Goal: Task Accomplishment & Management: Complete application form

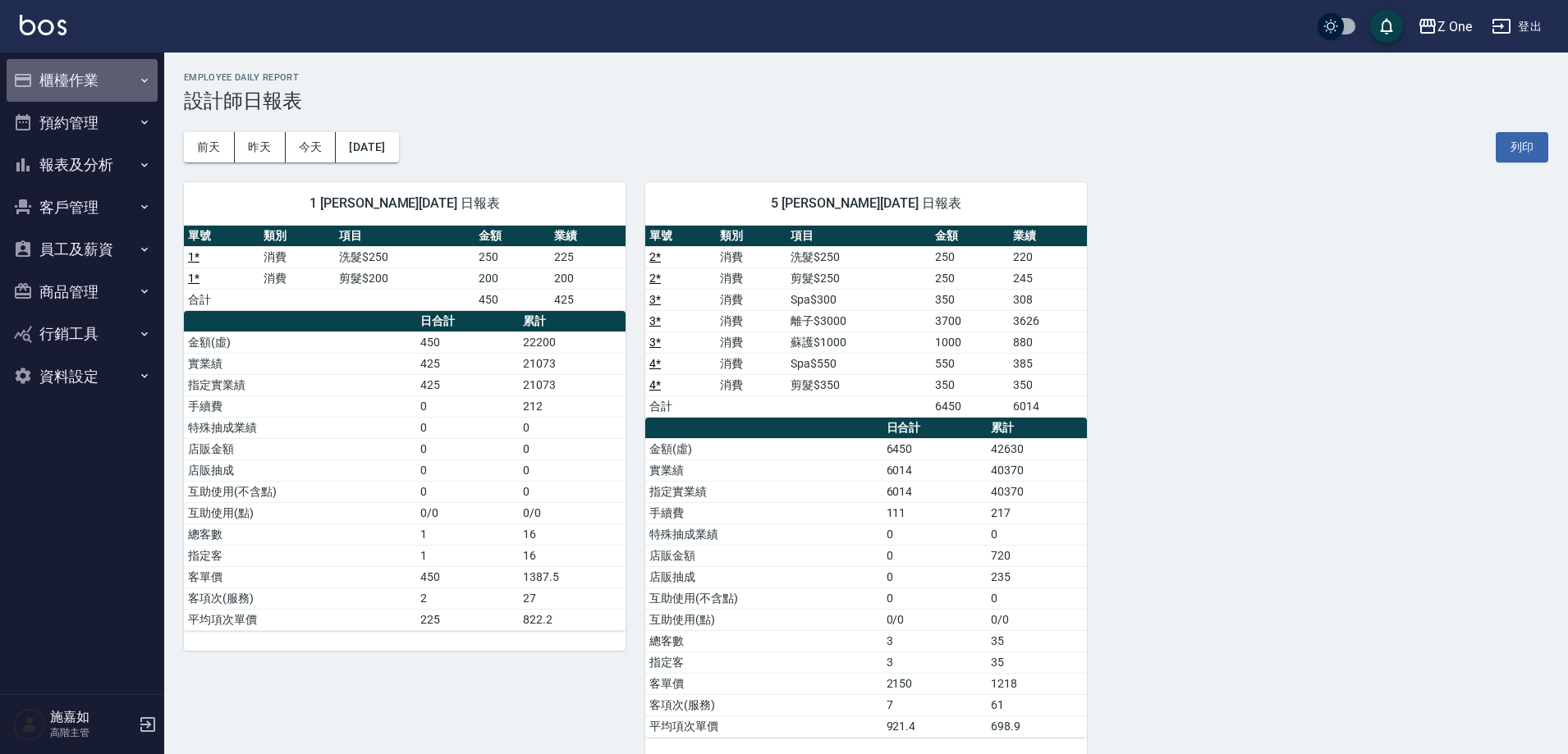
click at [148, 74] on icon "button" at bounding box center [145, 80] width 13 height 13
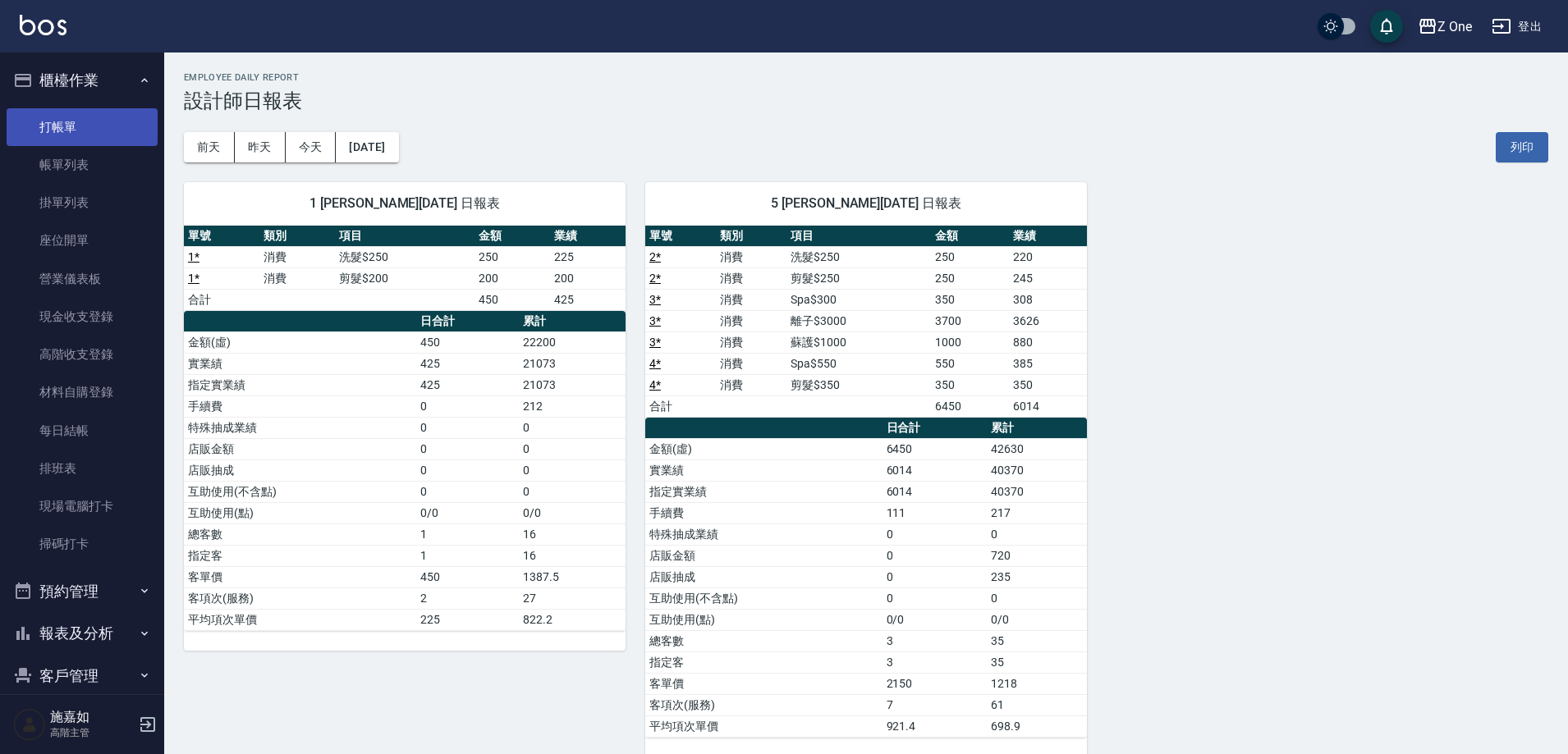
click at [84, 124] on link "打帳單" at bounding box center [82, 127] width 151 height 37
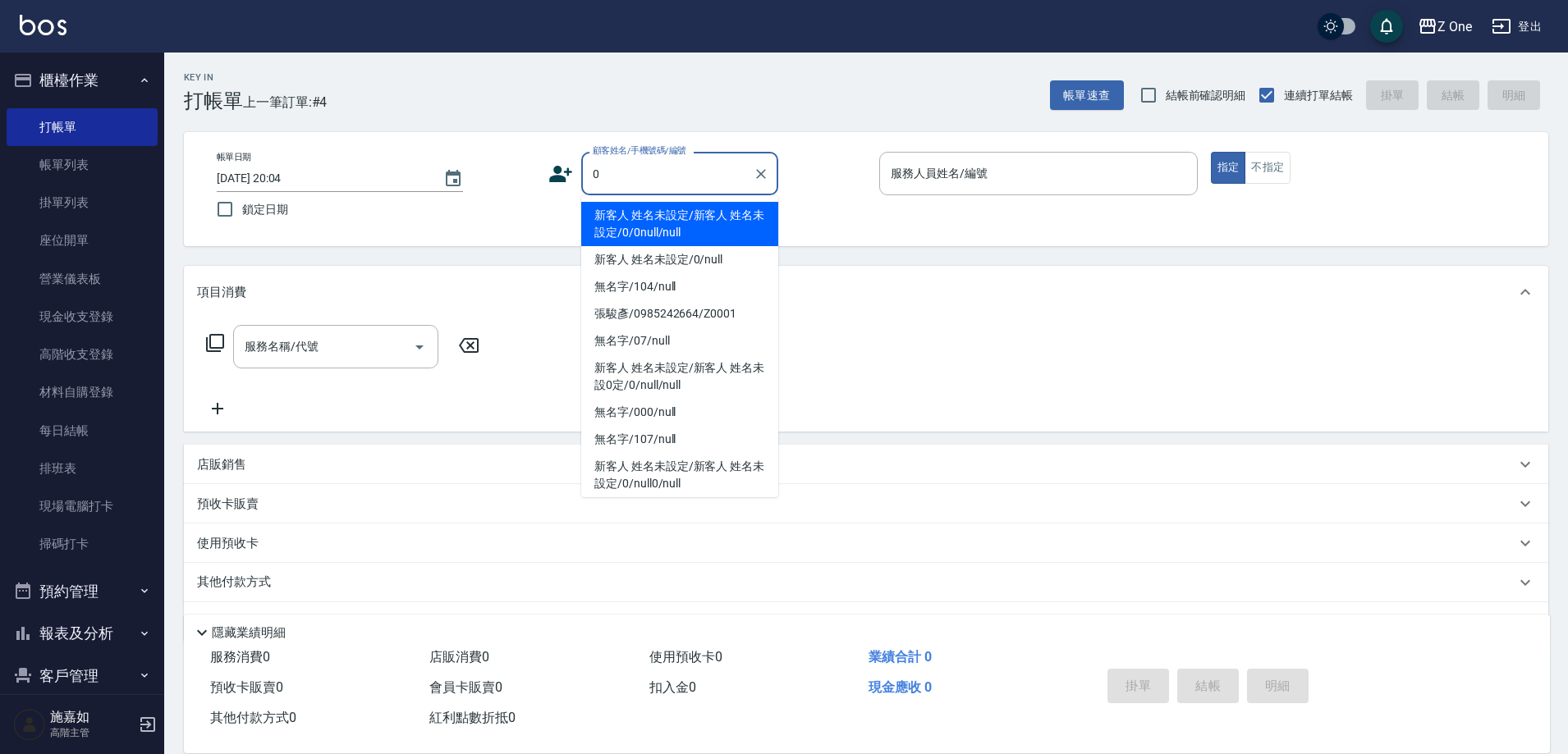
type input "新客人 姓名未設定/新客人 姓名未設定/0/0null/null"
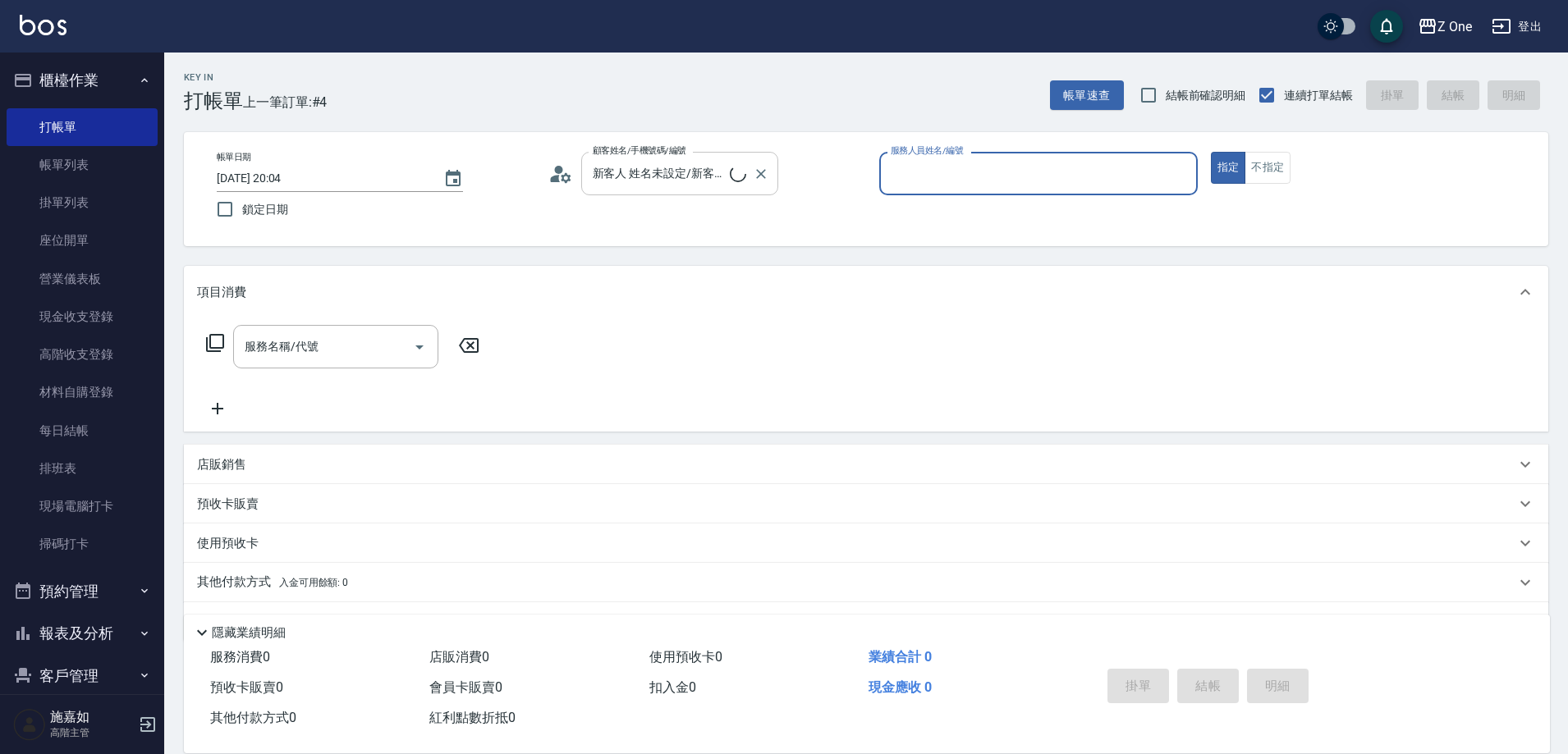
type input "6"
type input "新客人 姓名未設定/0/null"
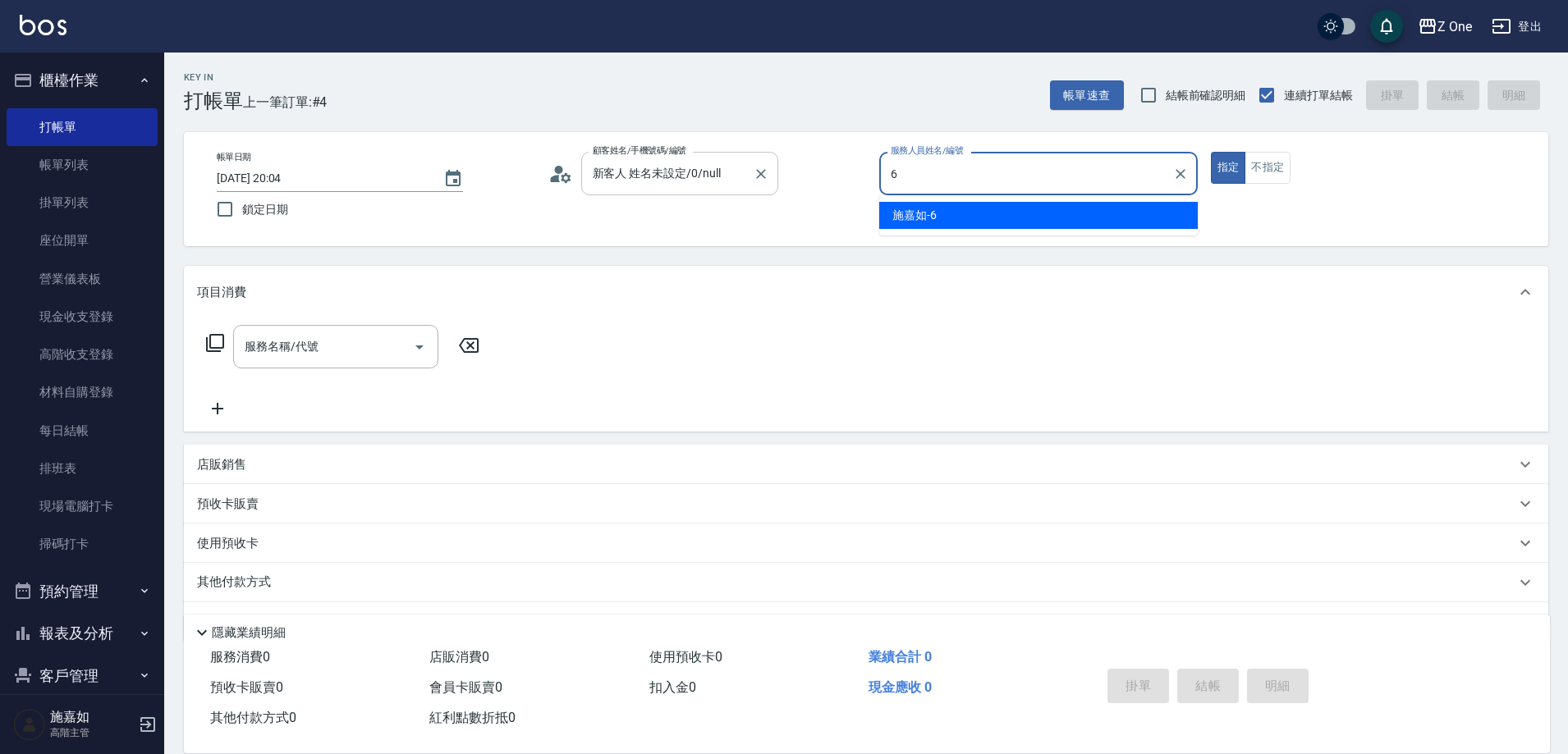
type input "施嘉如-6"
type button "true"
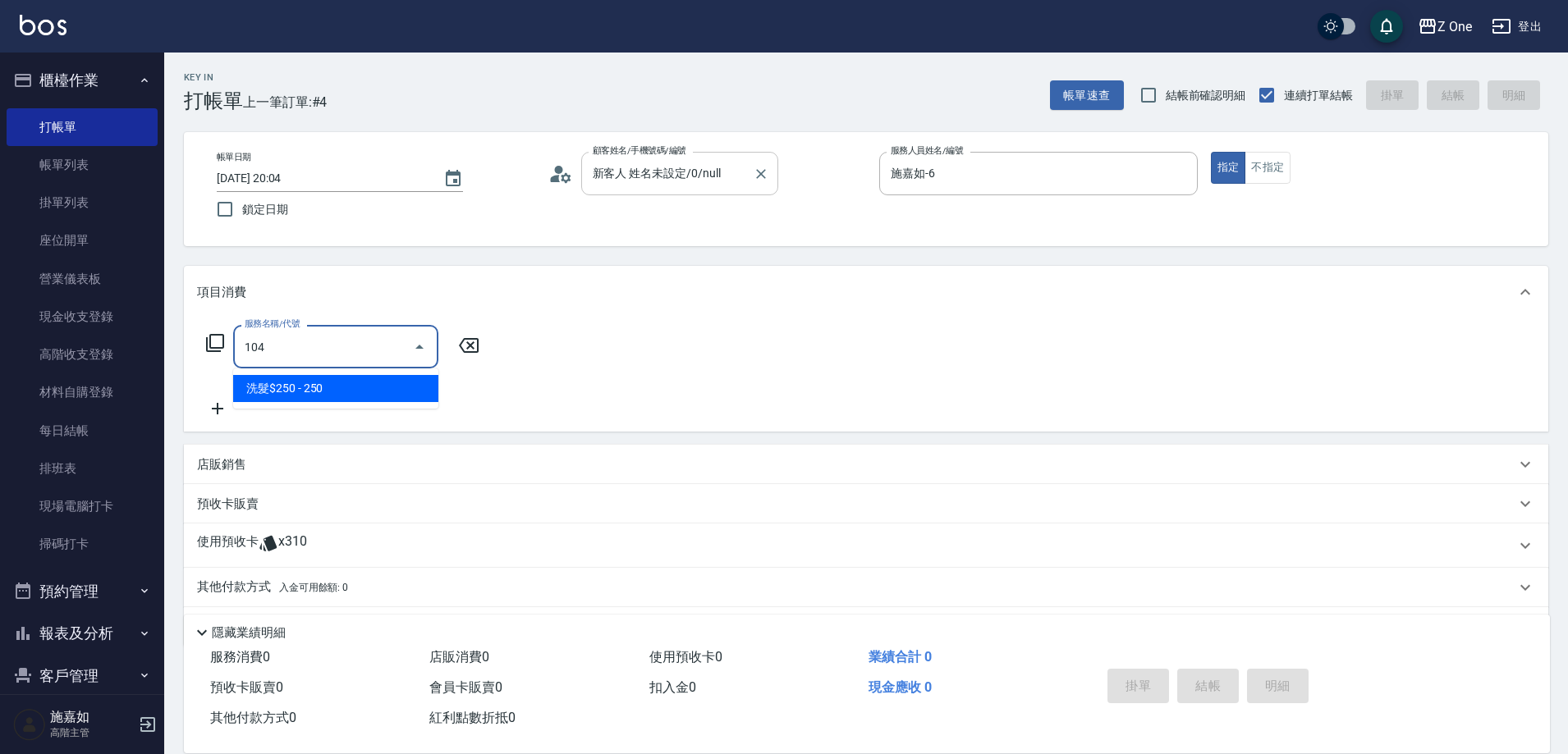
type input "洗髮$250(104)"
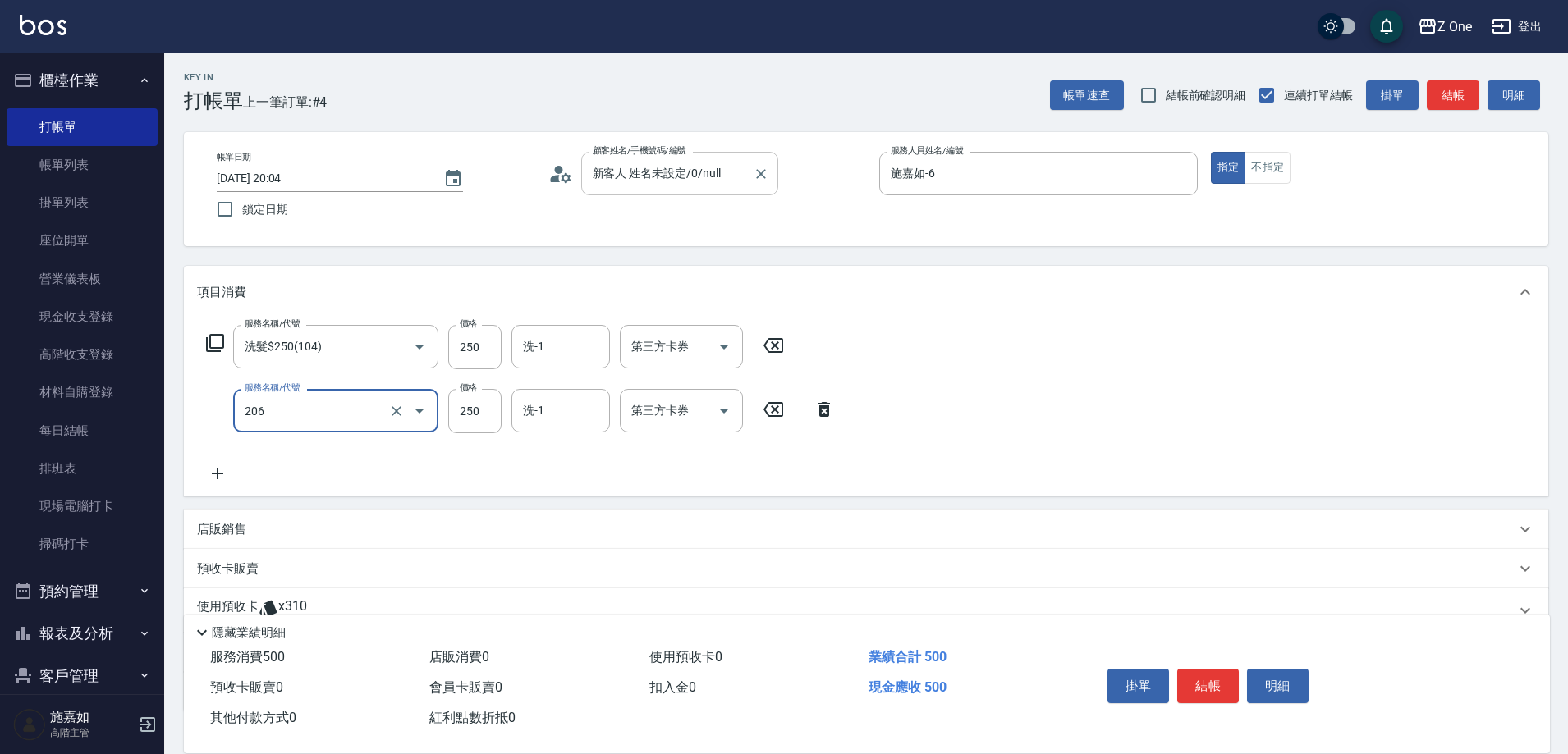
type input "剪髮$250(206)"
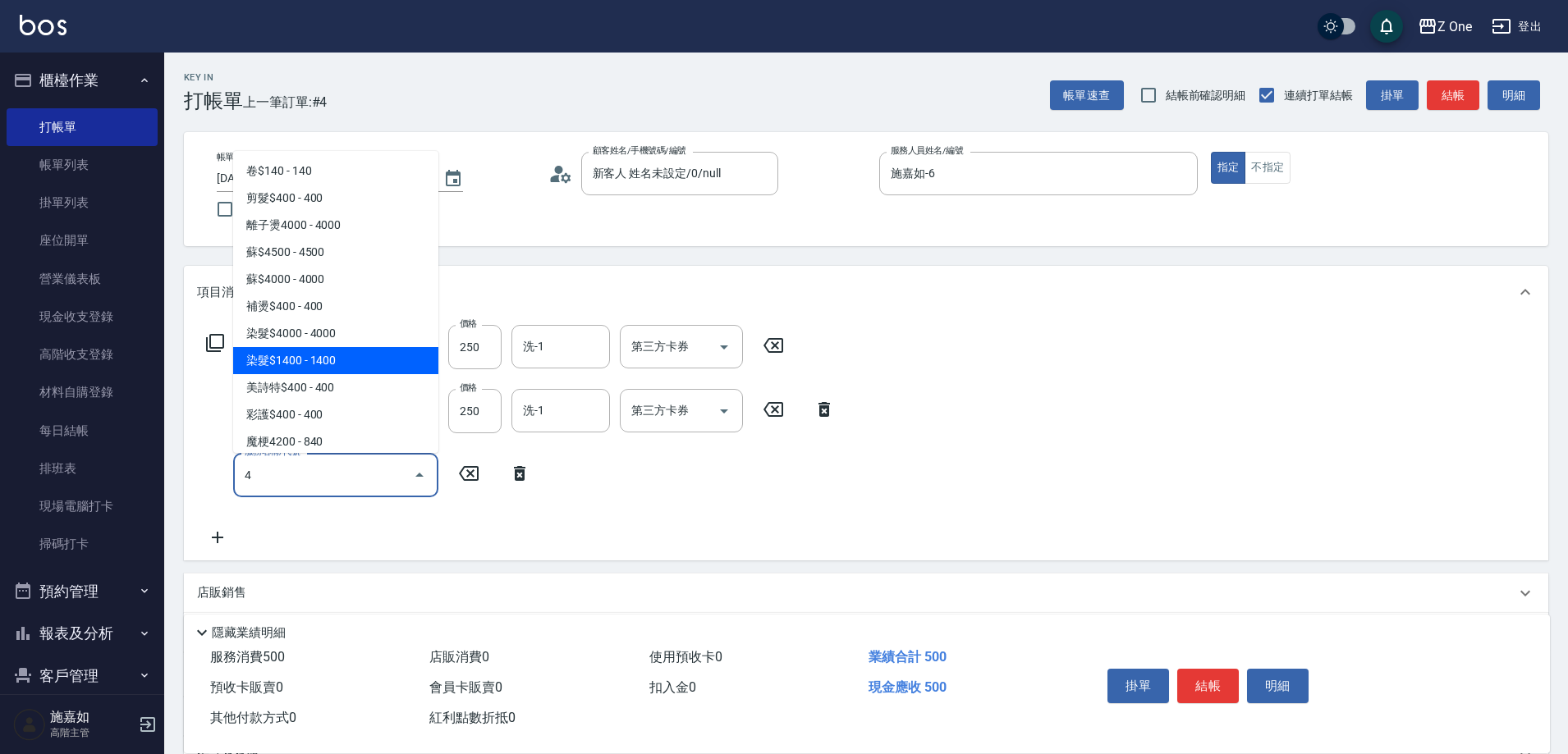
click at [368, 365] on span "染髮$1400 - 1400" at bounding box center [336, 361] width 206 height 27
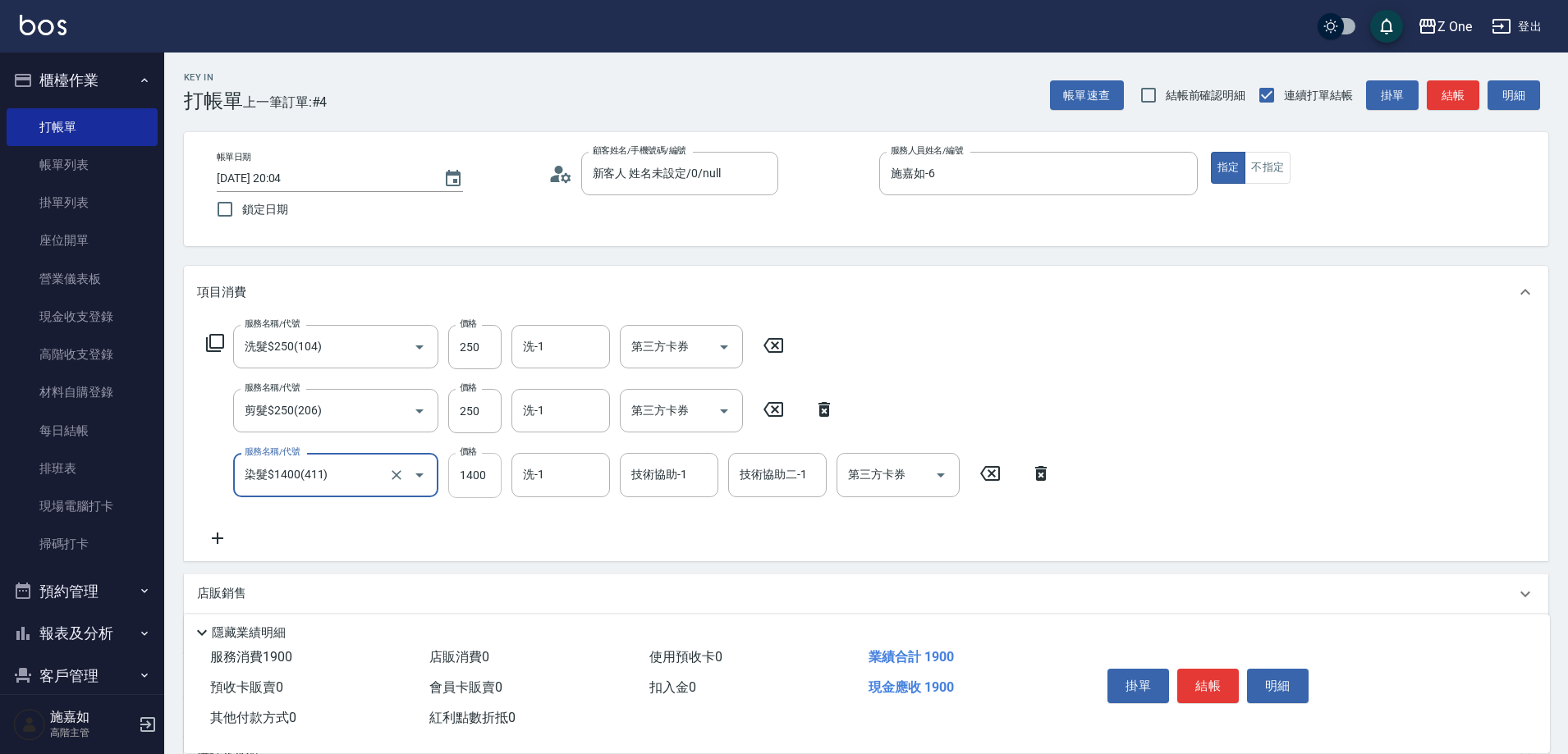
type input "染髮$1400(411)"
click at [458, 478] on input "1400" at bounding box center [475, 475] width 53 height 44
type input "1000"
click at [221, 537] on icon at bounding box center [218, 538] width 41 height 20
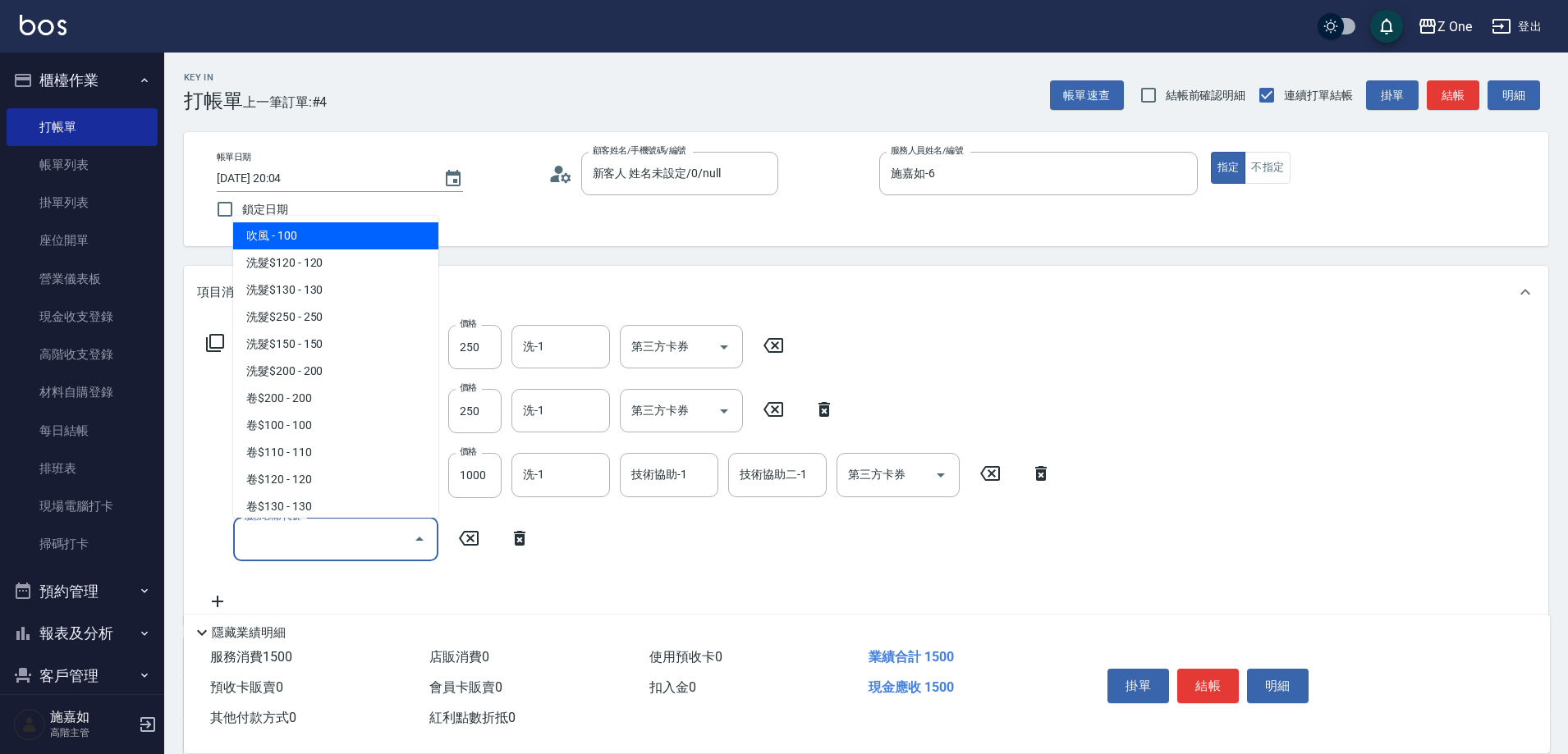
click at [301, 540] on input "服務名稱/代號" at bounding box center [322, 539] width 165 height 29
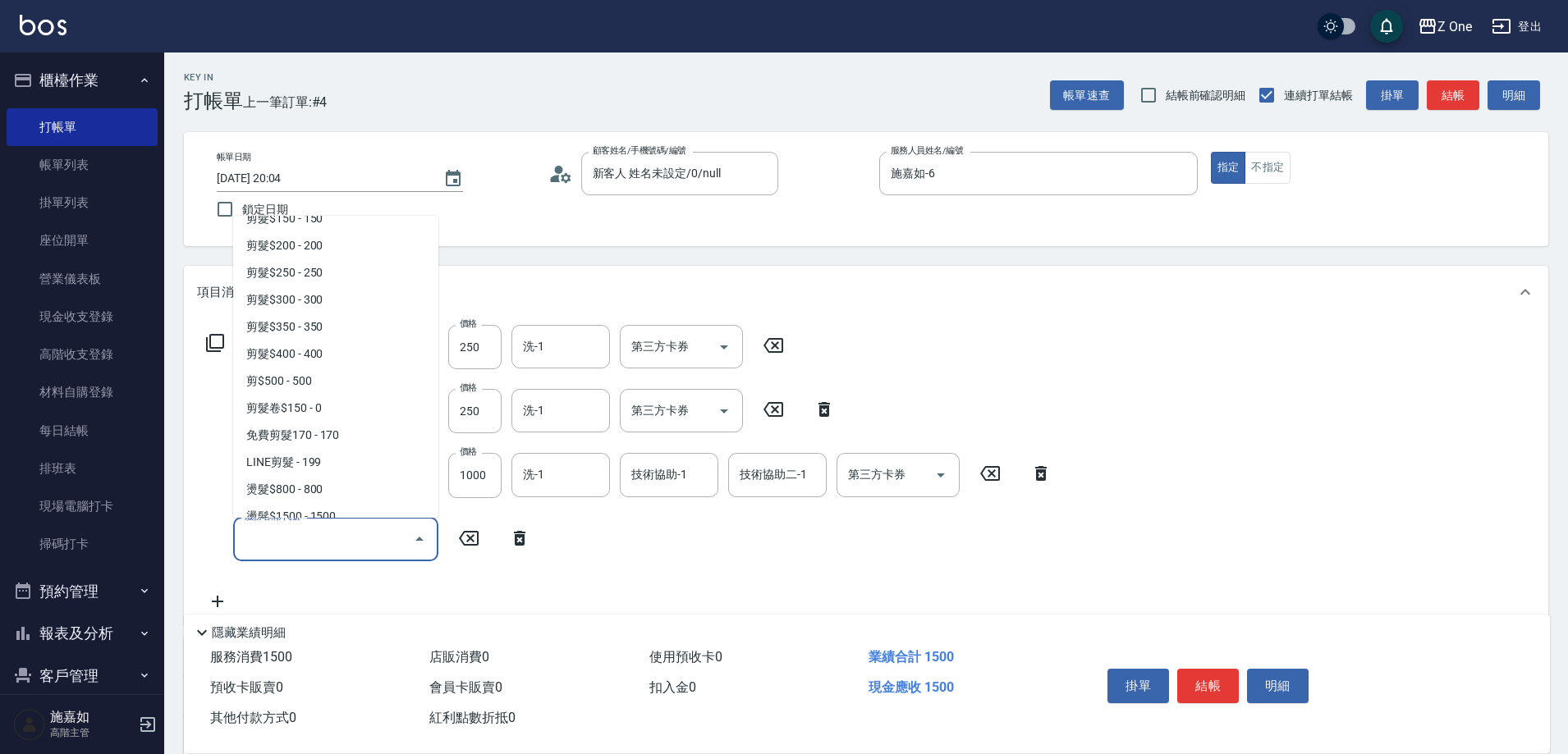
scroll to position [410, 0]
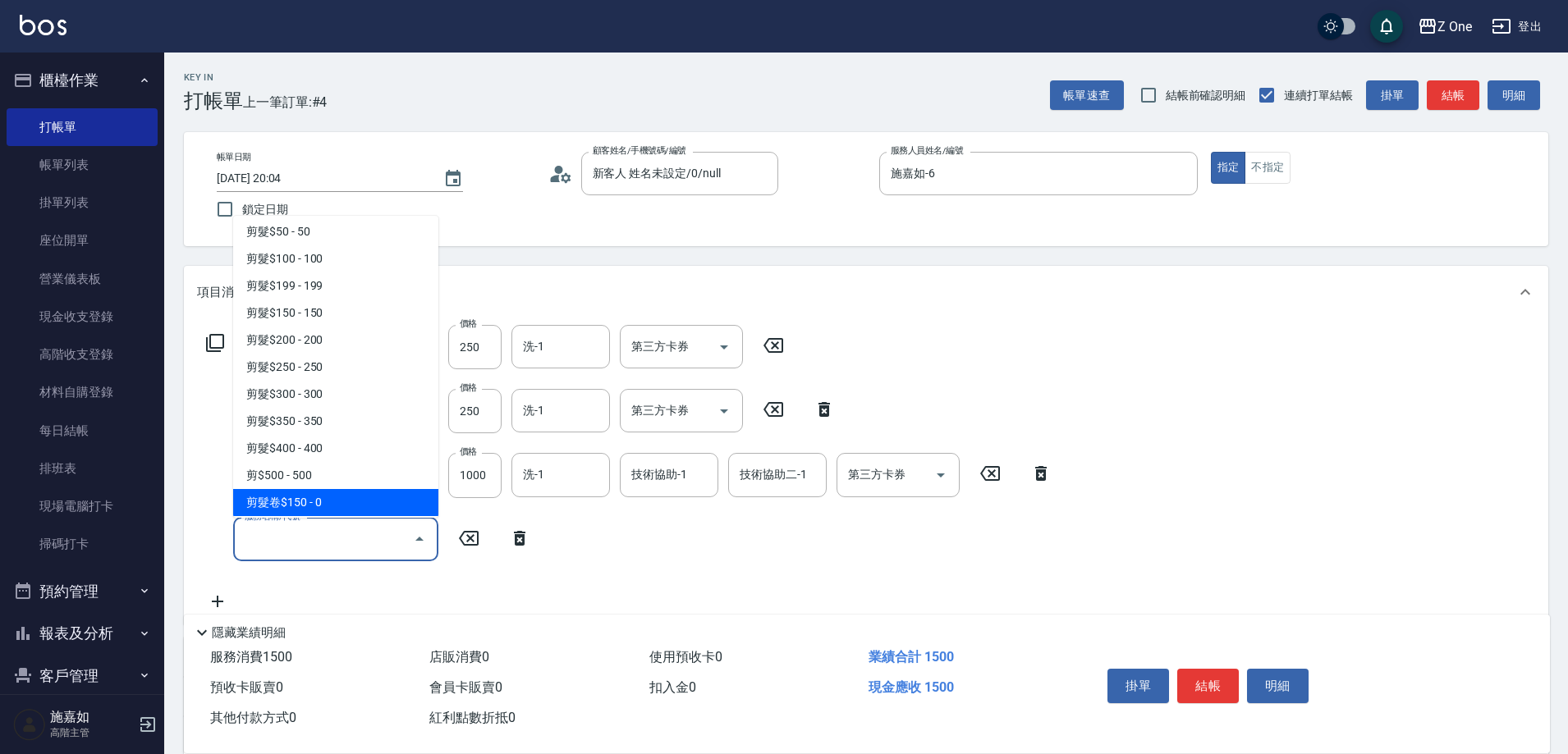
click at [376, 550] on input "服務名稱/代號" at bounding box center [322, 539] width 165 height 29
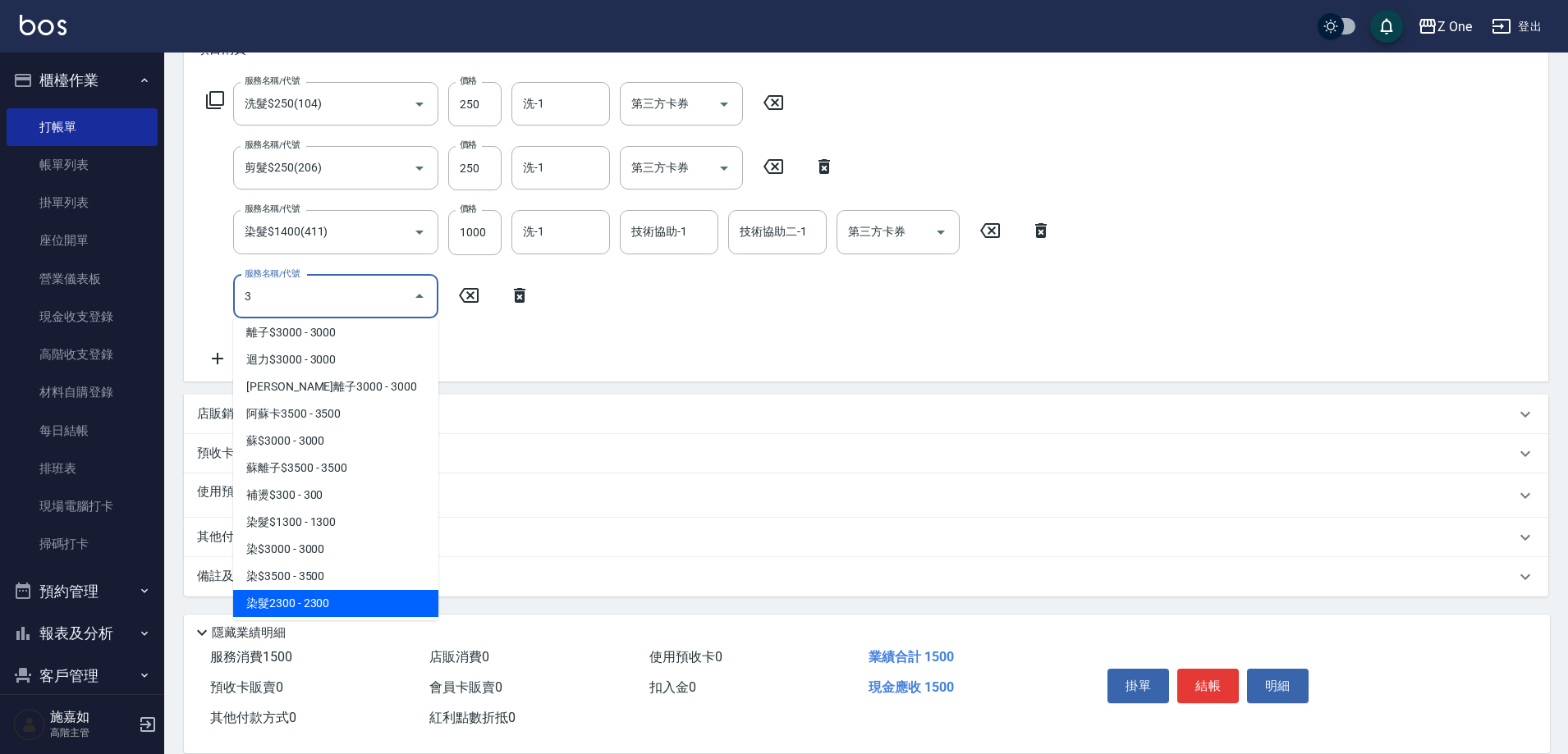
scroll to position [443, 0]
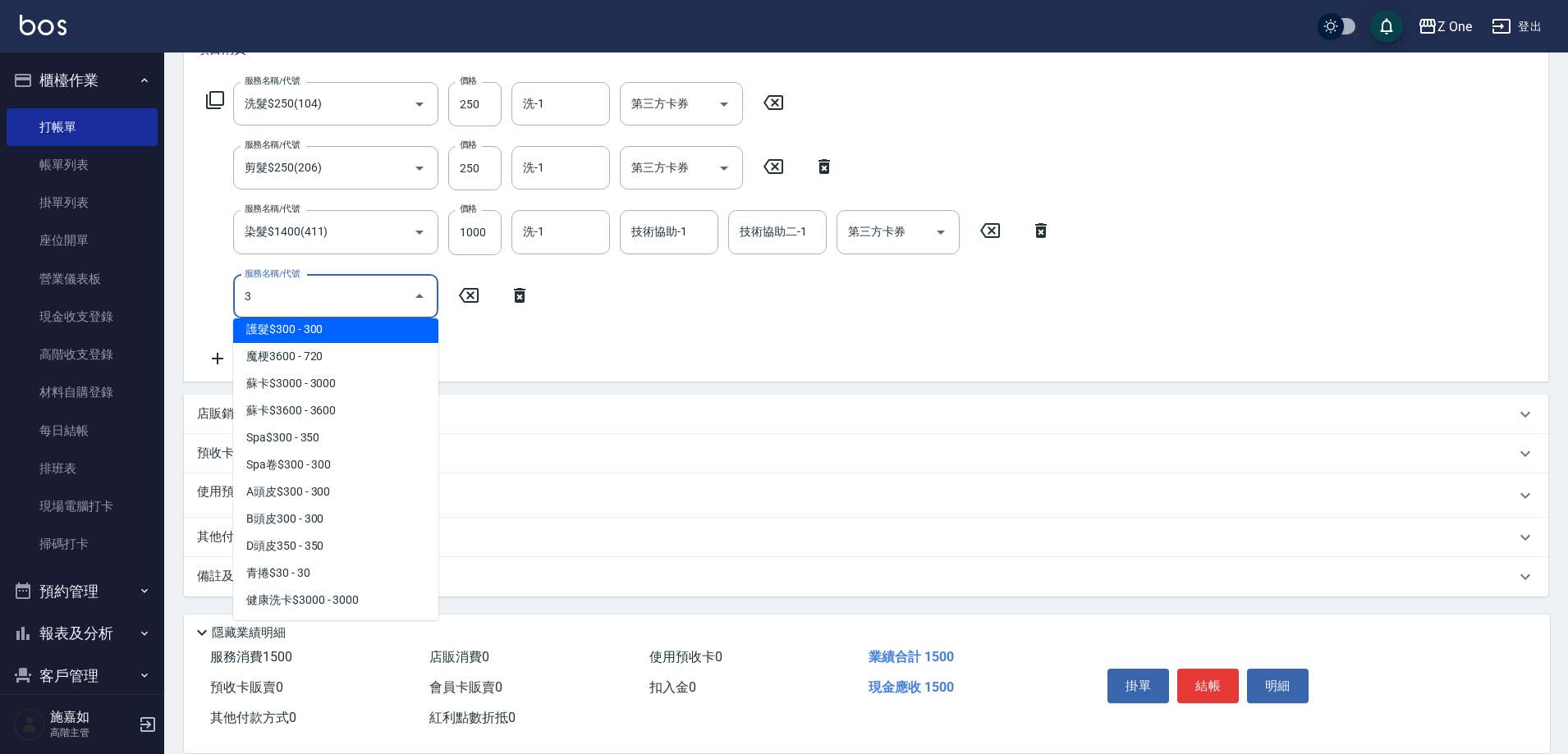
click at [324, 293] on input "3" at bounding box center [322, 296] width 165 height 29
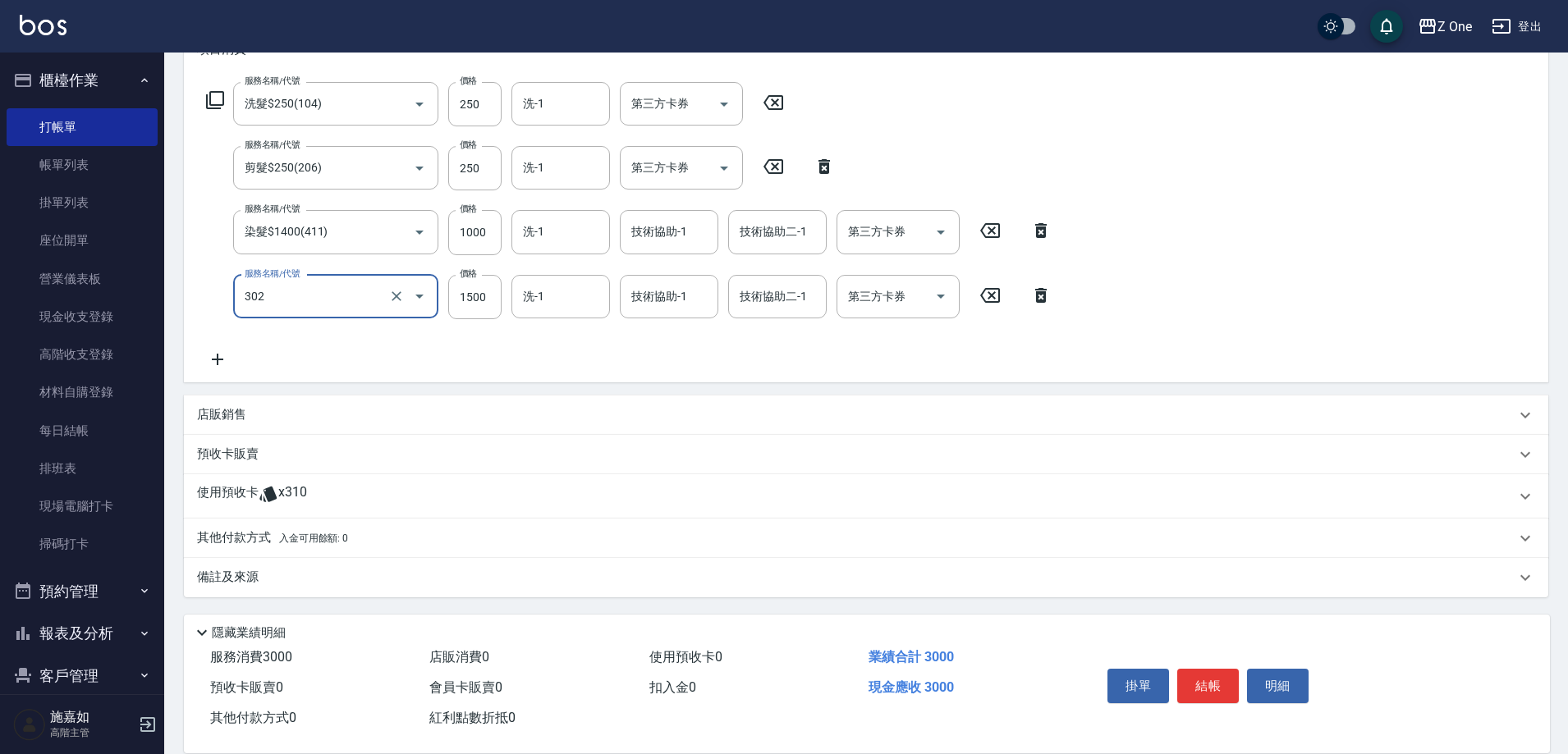
type input "燙髮$1500(302)"
type input "500"
click at [1194, 679] on button "結帳" at bounding box center [1208, 686] width 62 height 35
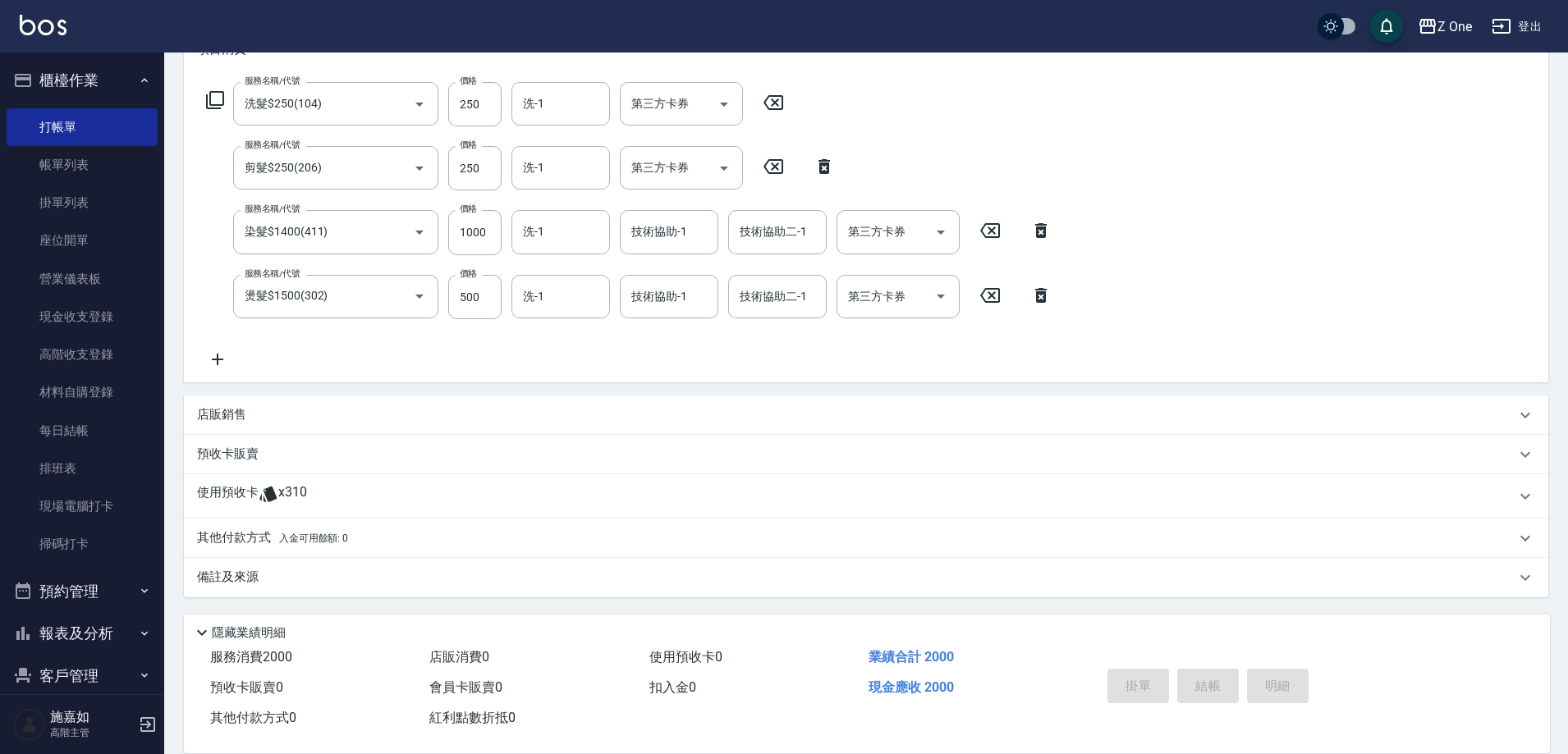
type input "[DATE] 20:05"
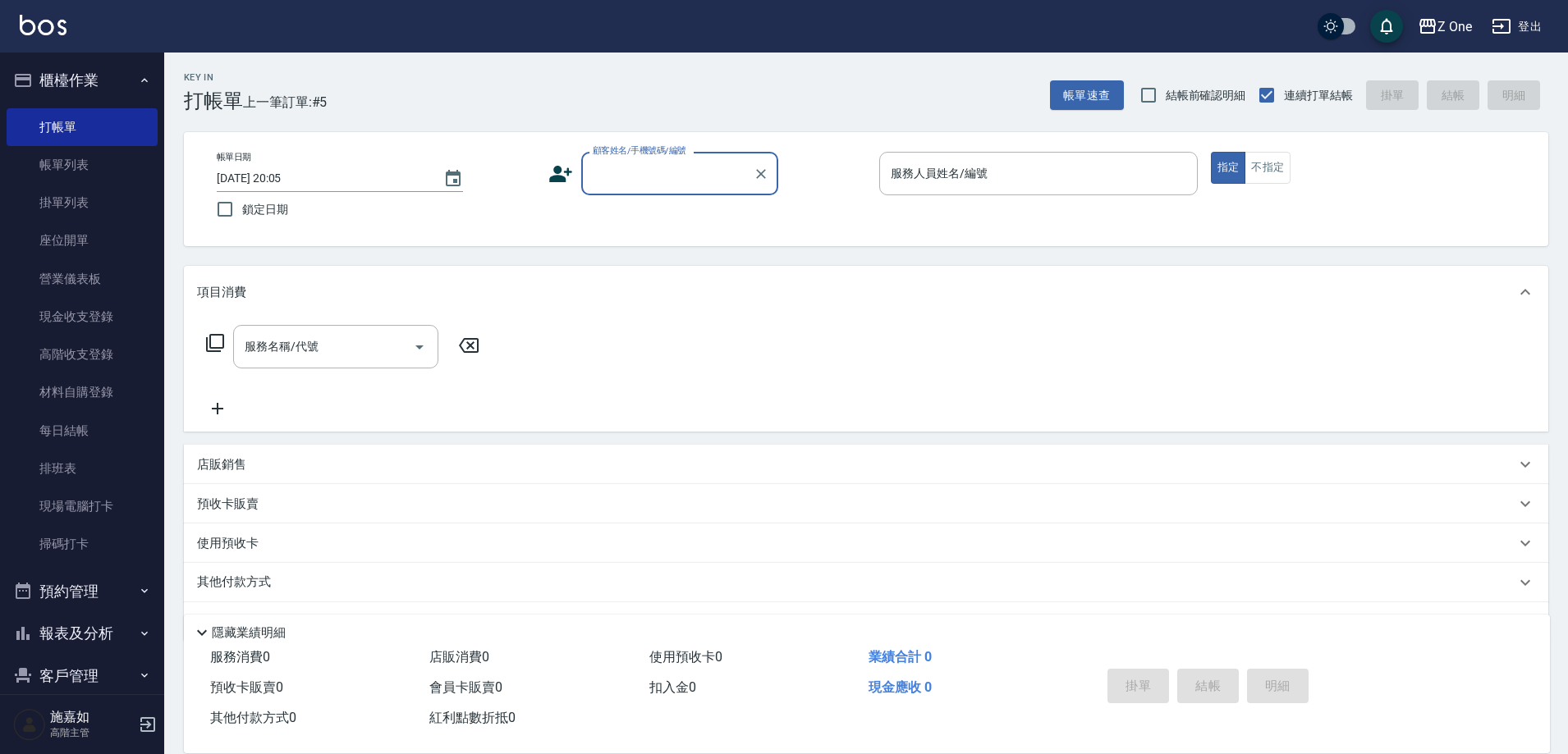
click at [138, 630] on icon "button" at bounding box center [145, 633] width 13 height 13
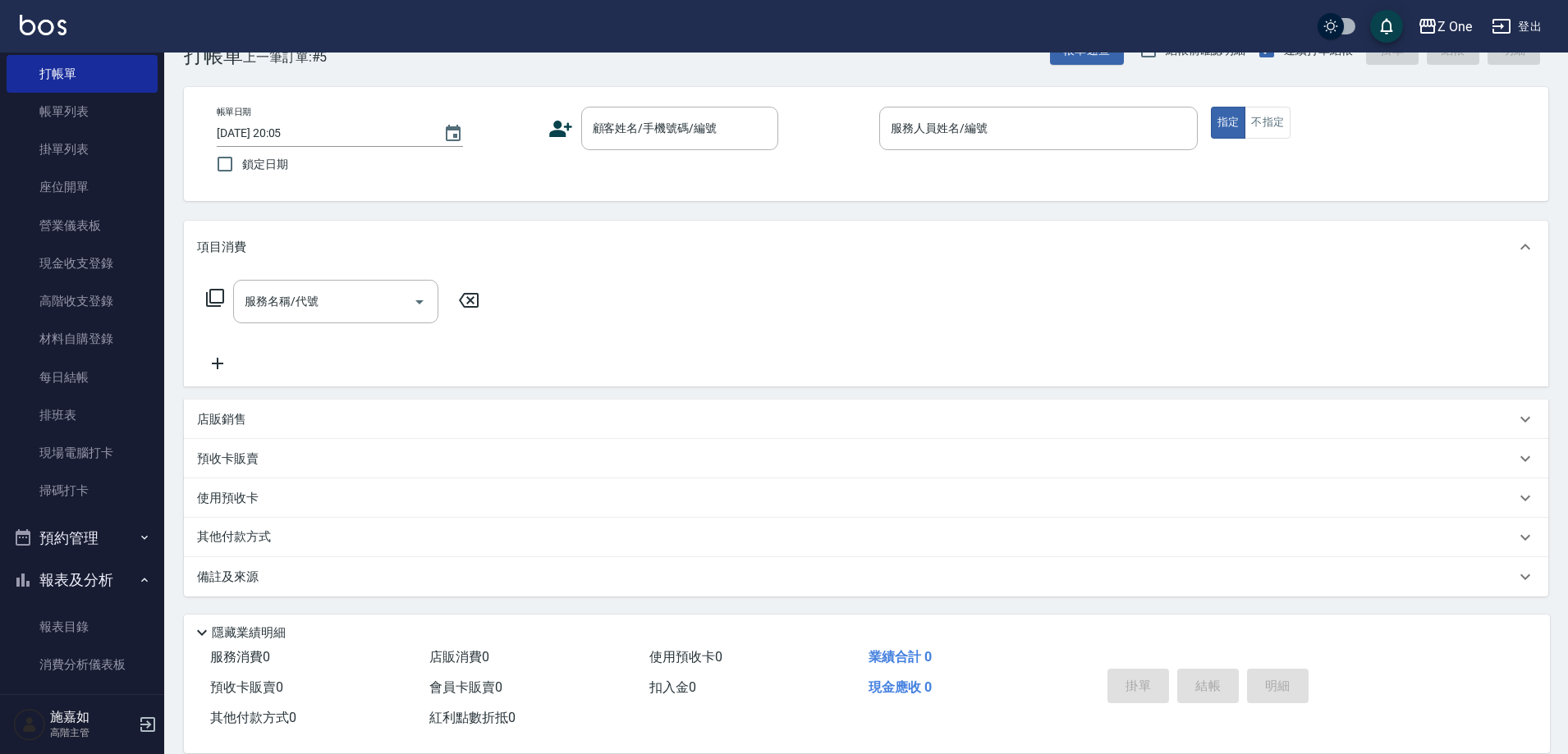
scroll to position [164, 0]
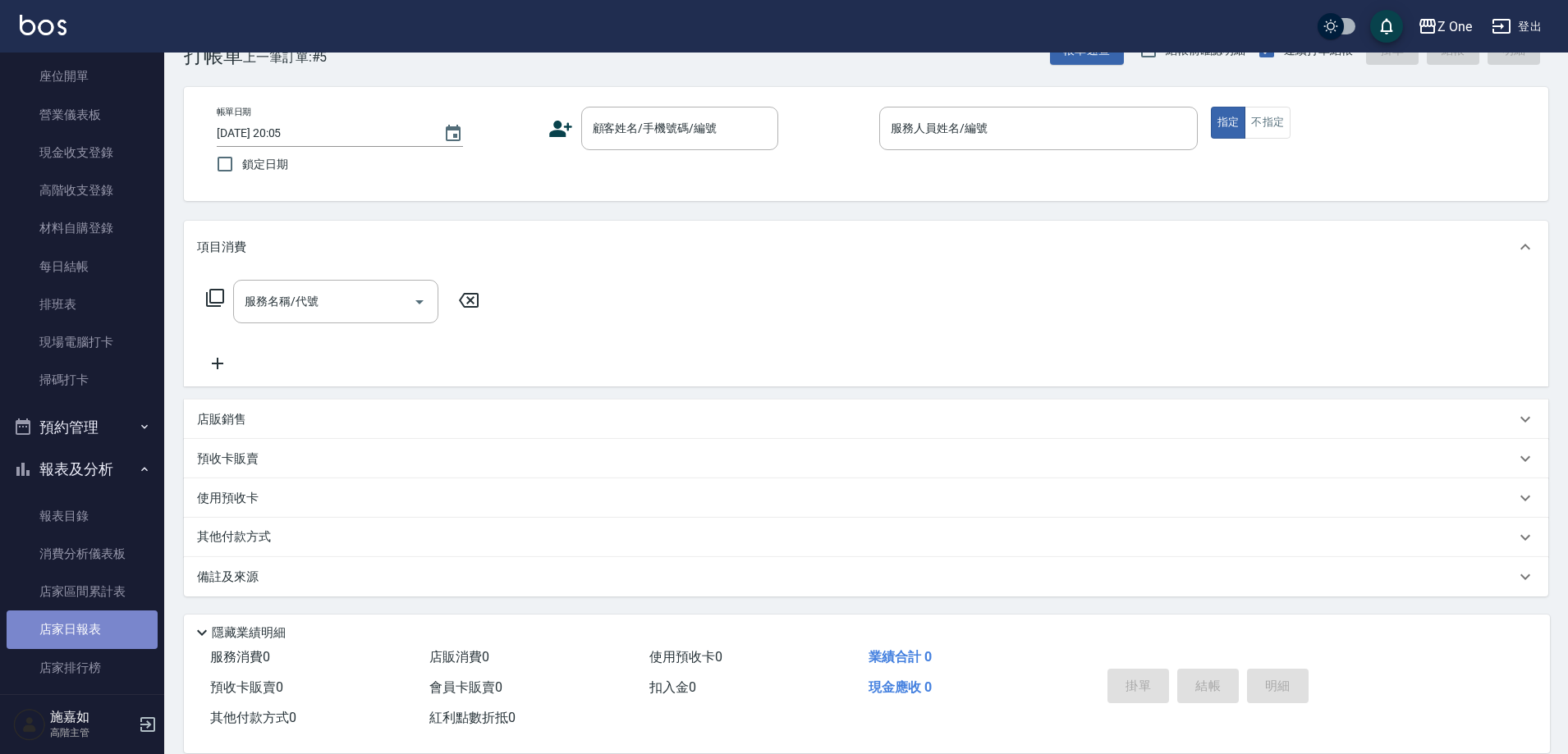
click at [102, 633] on link "店家日報表" at bounding box center [82, 630] width 151 height 37
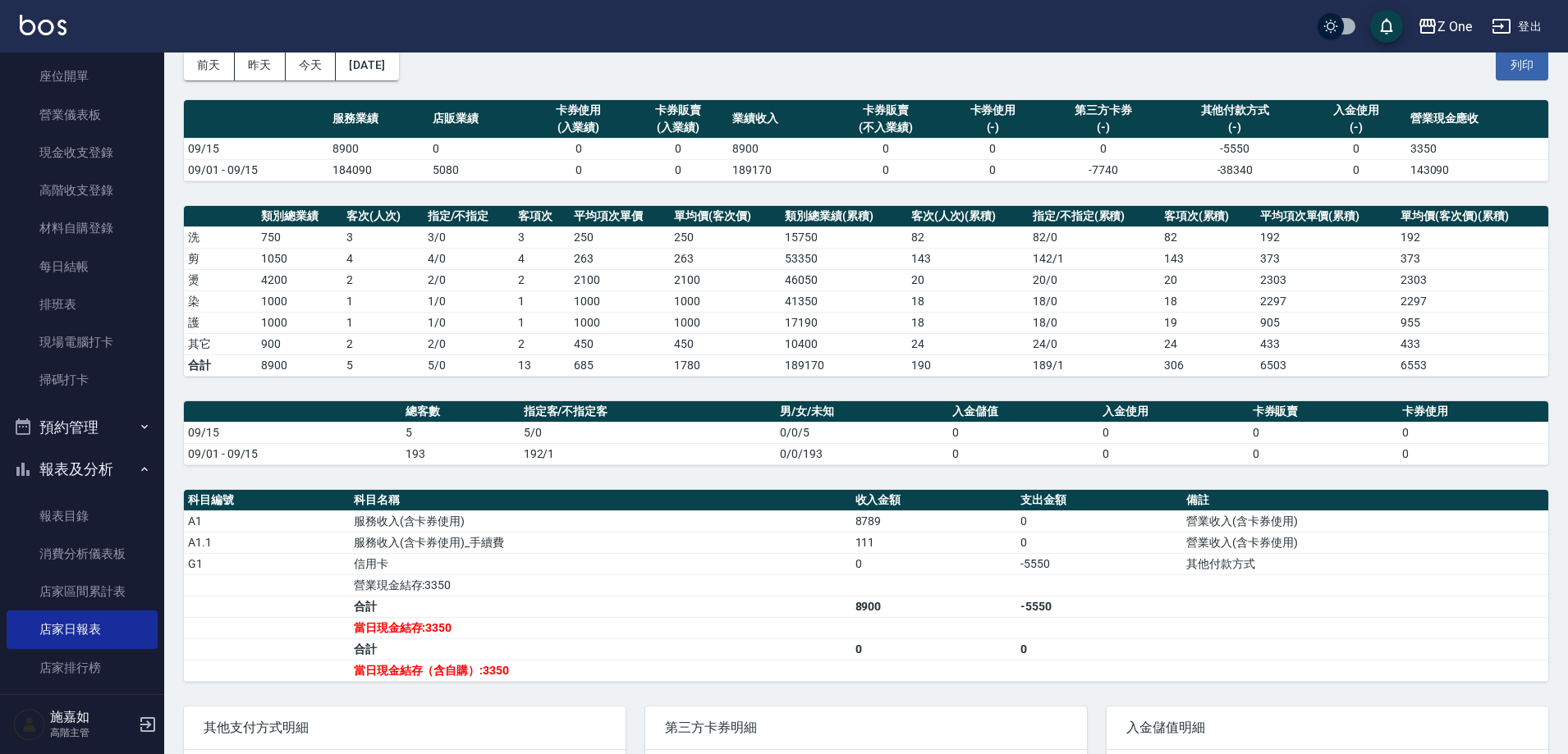
scroll to position [203, 0]
